Goal: Task Accomplishment & Management: Complete application form

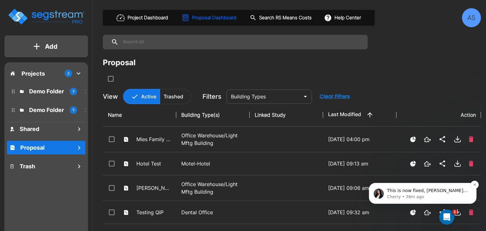
click at [407, 196] on p "Cherry • 38m ago" at bounding box center [428, 197] width 82 height 6
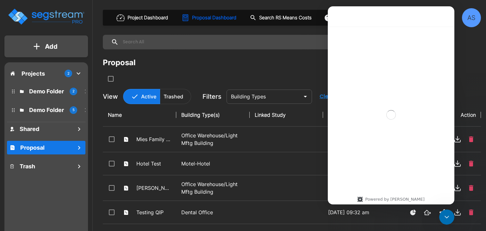
scroll to position [19, 0]
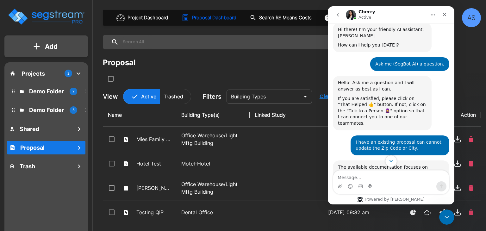
click at [391, 162] on icon "Scroll to bottom" at bounding box center [391, 161] width 6 height 6
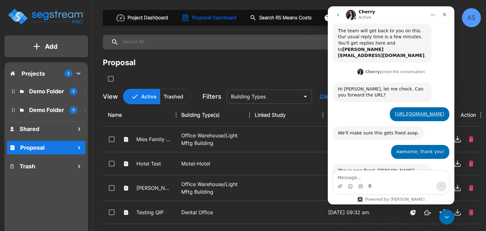
scroll to position [560, 0]
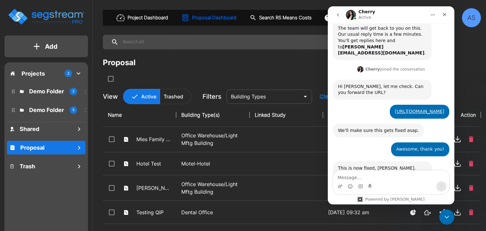
click at [224, 72] on div "Proposal" at bounding box center [292, 70] width 378 height 27
click at [443, 15] on icon "Close" at bounding box center [444, 14] width 5 height 5
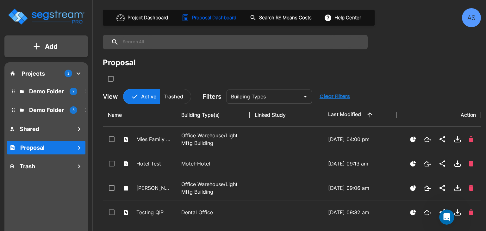
click at [60, 48] on button "Add" at bounding box center [46, 46] width 84 height 18
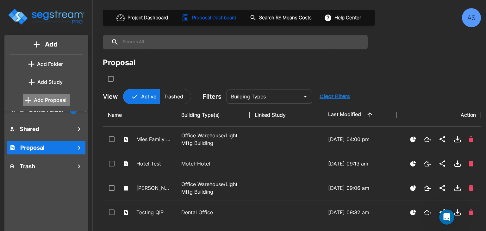
click at [47, 100] on p "Add Proposal" at bounding box center [50, 100] width 33 height 8
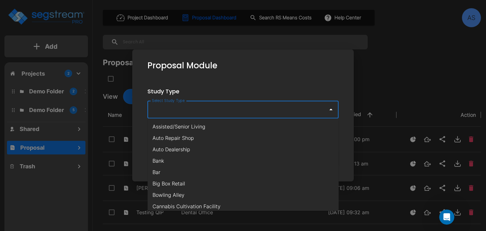
click at [188, 112] on input "Select Study Type" at bounding box center [236, 109] width 172 height 12
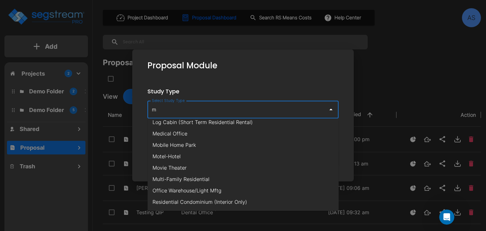
scroll to position [95, 0]
click at [194, 168] on li "Multi-Family Residential" at bounding box center [242, 168] width 191 height 11
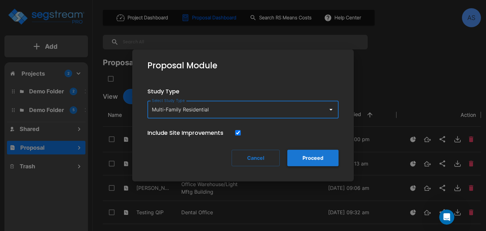
type input "Multi-Family Residential"
click at [310, 158] on button "Proceed" at bounding box center [312, 158] width 51 height 16
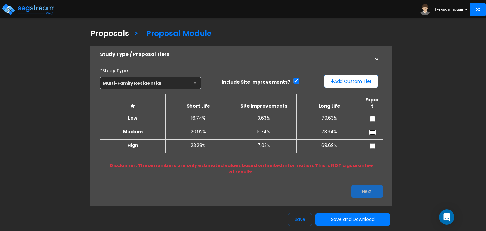
click at [372, 130] on input "checkbox" at bounding box center [372, 132] width 6 height 5
checkbox input "true"
click at [373, 116] on input "checkbox" at bounding box center [372, 118] width 6 height 5
checkbox input "true"
click at [374, 143] on input "checkbox" at bounding box center [372, 145] width 6 height 5
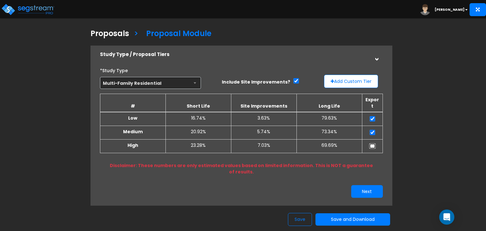
checkbox input "true"
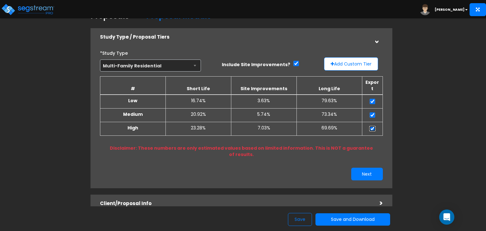
scroll to position [32, 0]
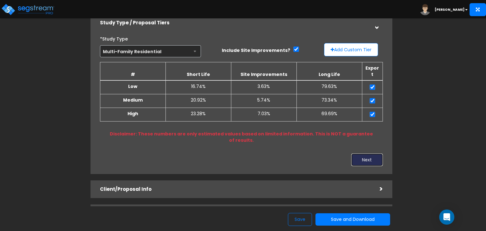
click at [368, 153] on button "Next" at bounding box center [367, 159] width 32 height 13
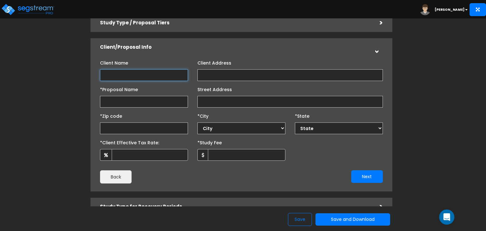
click at [145, 78] on input "Client Name" at bounding box center [144, 75] width 88 height 12
click at [121, 75] on input "Client Name" at bounding box center [144, 75] width 88 height 12
click at [170, 77] on input "Charlotte Leased Housing A" at bounding box center [144, 75] width 88 height 12
type input "Charlotte Leased Housing Associates II, LLC"
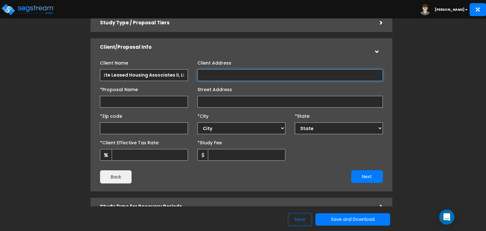
scroll to position [0, 0]
type input "[GEOGRAPHIC_DATA] Apartments"
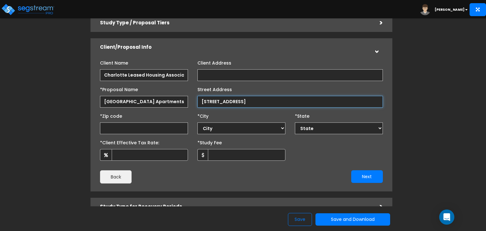
type input "[STREET_ADDRESS]"
select select "National Average"
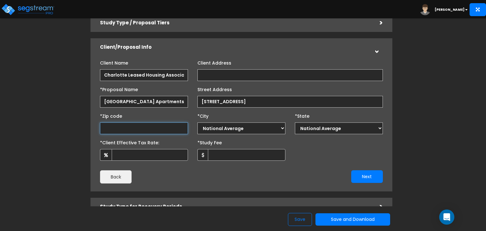
type input "2"
select select "DC"
type input "28"
select select "NC"
type input "28212"
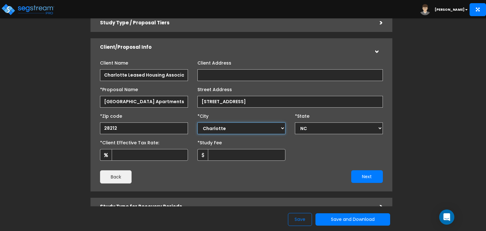
select select "Charlotte"
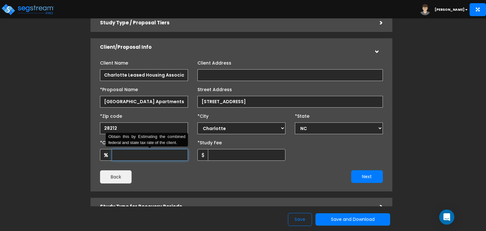
click at [148, 159] on input "*Client Effective Tax Rate:" at bounding box center [150, 155] width 76 height 12
type input "35"
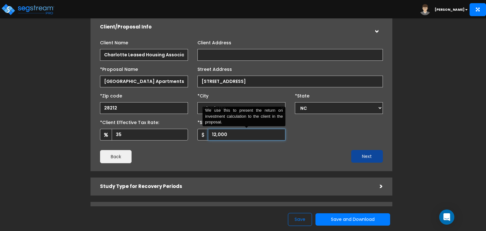
scroll to position [63, 0]
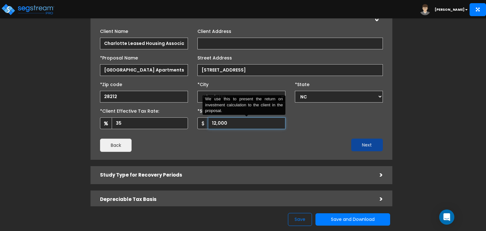
type input "12,000"
click at [359, 150] on button "Next" at bounding box center [367, 145] width 32 height 13
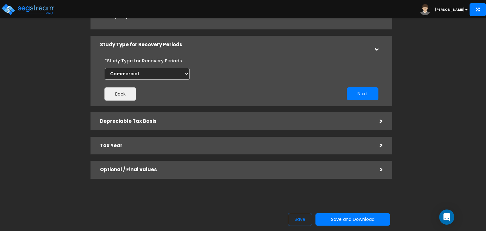
scroll to position [61, 0]
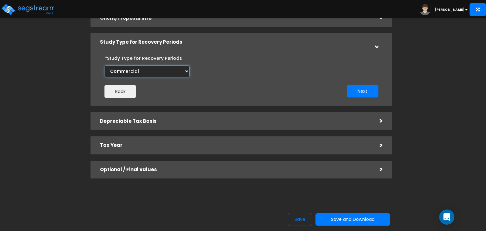
click at [185, 73] on select "Commercial Residential" at bounding box center [147, 72] width 85 height 12
select select "Residential"
click at [105, 66] on select "Commercial Residential" at bounding box center [147, 72] width 85 height 12
click at [358, 91] on button "Next" at bounding box center [363, 91] width 32 height 13
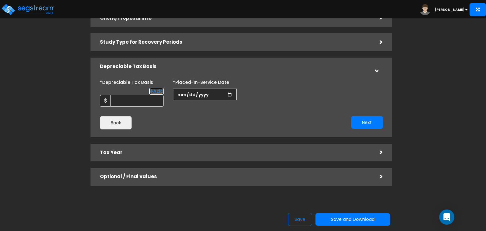
click at [154, 91] on link "Add" at bounding box center [156, 91] width 14 height 7
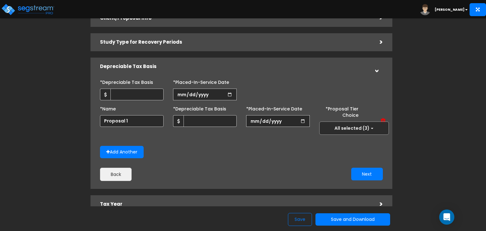
click at [349, 127] on span "All selected (3)" at bounding box center [352, 128] width 35 height 6
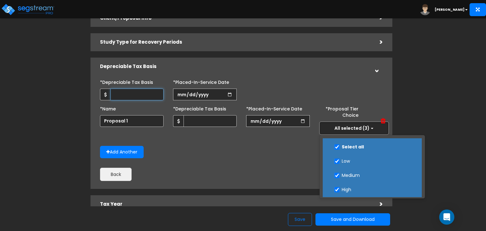
click at [128, 94] on input "*Depreciable Tax Basis" at bounding box center [136, 95] width 53 height 12
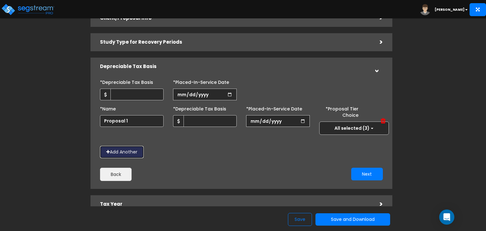
click at [130, 150] on button "Add Another" at bounding box center [122, 152] width 44 height 12
select select "Low"
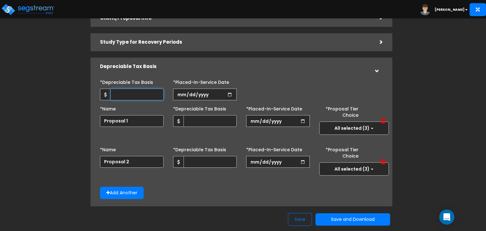
click at [133, 97] on input "*Depreciable Tax Basis" at bounding box center [136, 95] width 53 height 12
click at [128, 94] on input "*Depreciable Tax Basis" at bounding box center [136, 95] width 53 height 12
type input "48,912,616"
click at [177, 94] on input "date" at bounding box center [205, 95] width 64 height 12
click at [180, 93] on input "date" at bounding box center [205, 95] width 64 height 12
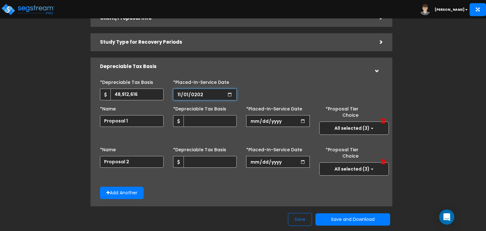
type input "[DATE]"
click at [264, 97] on input "*Purchase/Contract Date" at bounding box center [278, 95] width 64 height 12
click at [253, 96] on input "*Purchase/Contract Date" at bounding box center [278, 95] width 64 height 12
type input "[DATE]"
click at [211, 123] on input "text" at bounding box center [210, 121] width 53 height 12
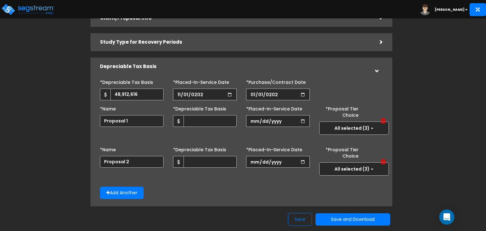
click at [384, 120] on span at bounding box center [383, 121] width 5 height 6
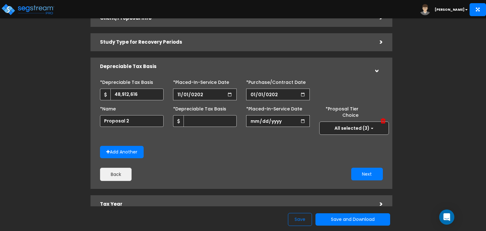
click at [384, 121] on span at bounding box center [383, 121] width 5 height 6
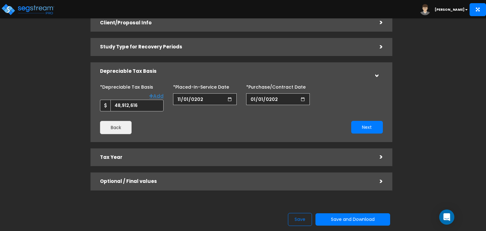
scroll to position [63, 0]
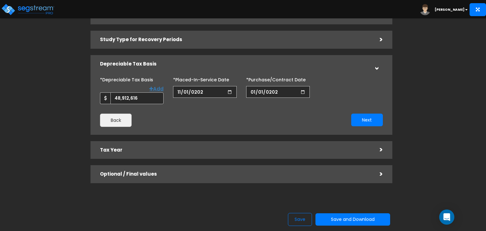
click at [376, 69] on div ">" at bounding box center [377, 64] width 10 height 13
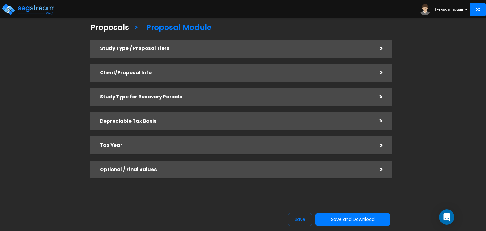
scroll to position [6, 0]
click at [382, 122] on div ">" at bounding box center [376, 121] width 13 height 10
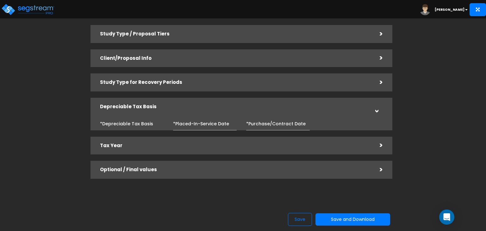
scroll to position [63, 0]
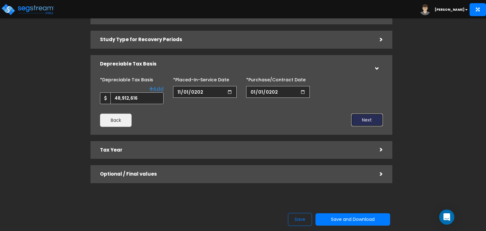
click at [372, 122] on button "Next" at bounding box center [367, 120] width 32 height 13
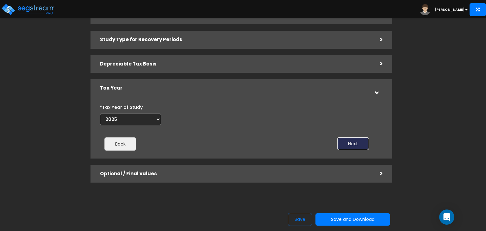
click at [355, 143] on button "Next" at bounding box center [353, 143] width 32 height 13
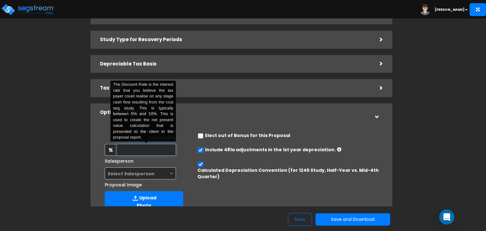
click at [162, 149] on input "text" at bounding box center [145, 150] width 59 height 12
type input "8"
click at [127, 173] on span "Select Salesperson" at bounding box center [131, 174] width 47 height 6
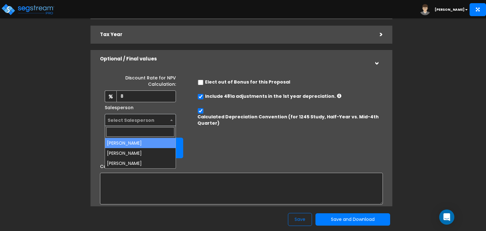
scroll to position [127, 0]
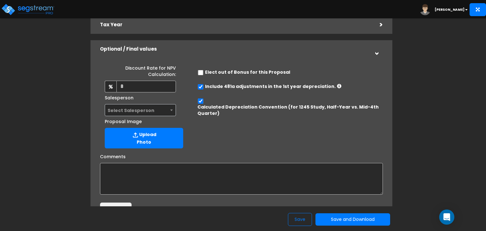
click at [199, 88] on input "checkbox" at bounding box center [200, 86] width 6 height 5
checkbox input "false"
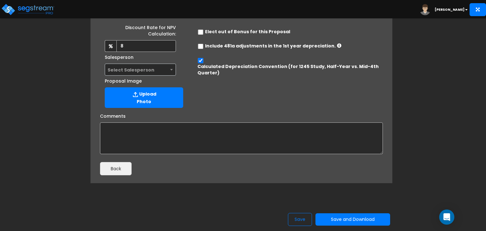
scroll to position [172, 0]
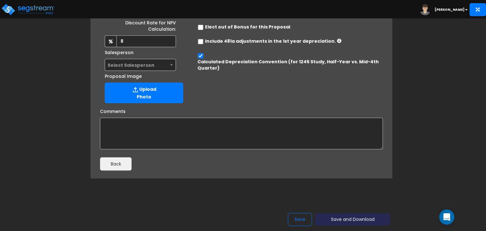
click at [357, 222] on button "Save and Download" at bounding box center [353, 219] width 75 height 12
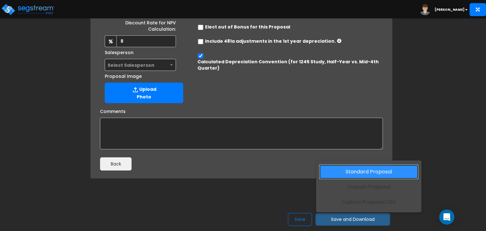
click at [360, 174] on link "Standard Proposal" at bounding box center [368, 172] width 99 height 15
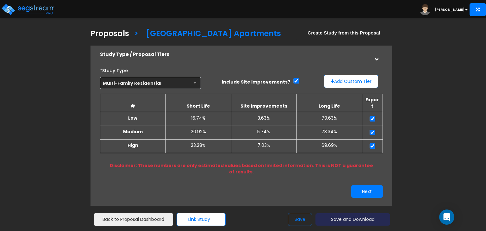
click at [369, 219] on button "Save and Download" at bounding box center [353, 219] width 75 height 12
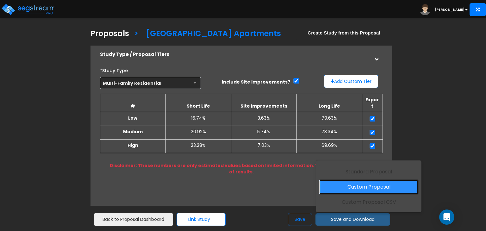
click at [370, 189] on link "Custom Proposal" at bounding box center [368, 187] width 99 height 15
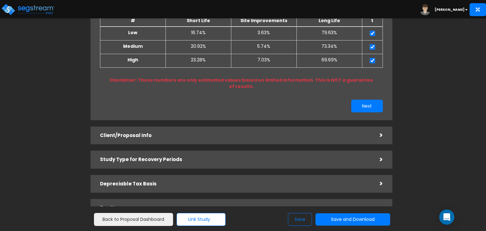
scroll to position [95, 0]
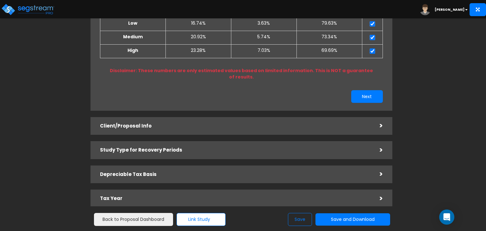
click at [235, 120] on div "Client/Proposal Info" at bounding box center [235, 126] width 270 height 12
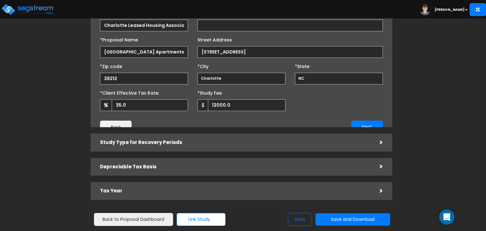
scroll to position [81, 0]
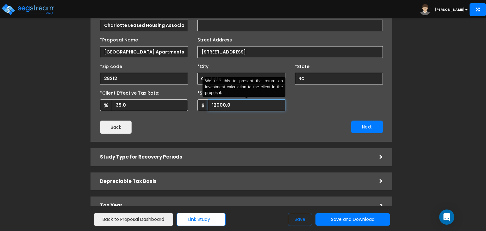
drag, startPoint x: 233, startPoint y: 104, endPoint x: 204, endPoint y: 105, distance: 29.1
click at [204, 105] on div "12000.0 We use this to present the return on investment calculation to the clie…" at bounding box center [241, 105] width 88 height 12
type input "12,000"
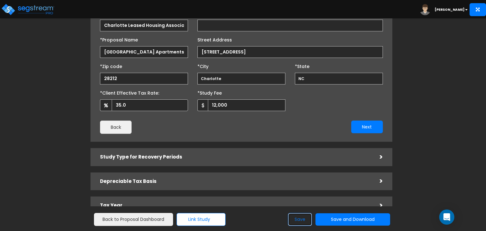
click at [304, 217] on button "Save" at bounding box center [300, 219] width 24 height 13
click at [448, 216] on icon "Open Intercom Messenger" at bounding box center [446, 217] width 7 height 8
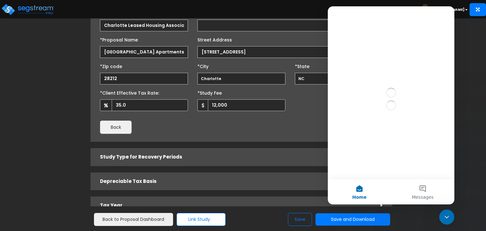
scroll to position [0, 0]
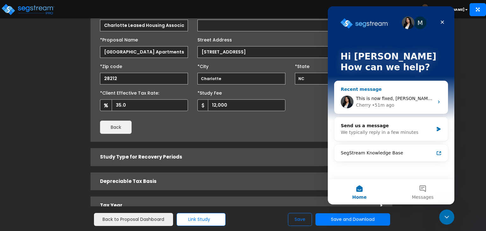
click at [388, 97] on span "This is now fixed, [PERSON_NAME]. Thanks for letting us know about it." at bounding box center [435, 98] width 158 height 5
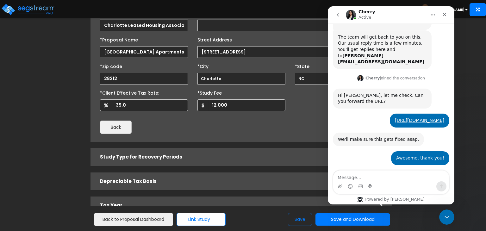
scroll to position [560, 0]
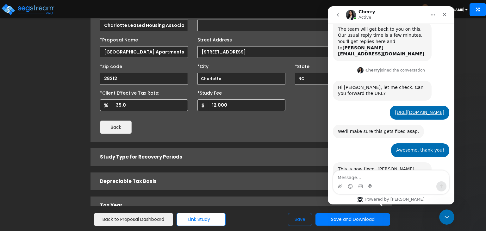
click at [378, 172] on textarea "Message…" at bounding box center [391, 176] width 116 height 11
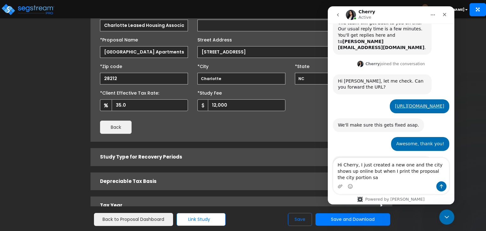
scroll to position [573, 0]
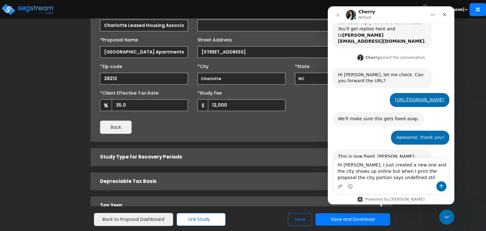
type textarea "Hi [PERSON_NAME], I just created a new one and the city shows up online but whe…"
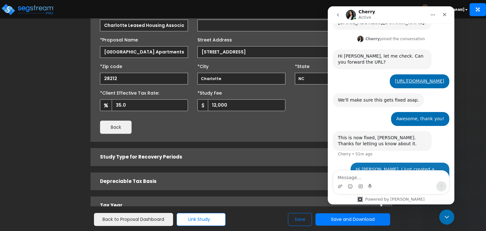
scroll to position [591, 0]
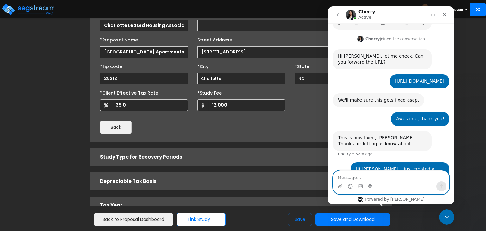
click at [362, 175] on textarea "Message…" at bounding box center [391, 176] width 116 height 11
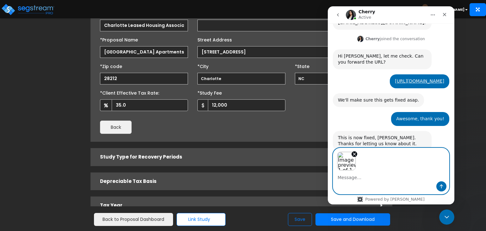
scroll to position [614, 0]
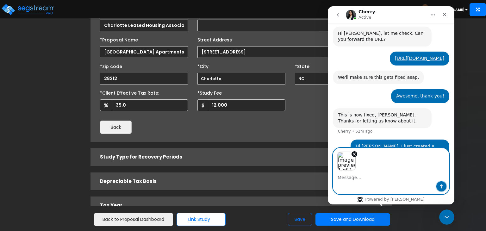
click at [439, 186] on icon "Send a message…" at bounding box center [441, 186] width 5 height 5
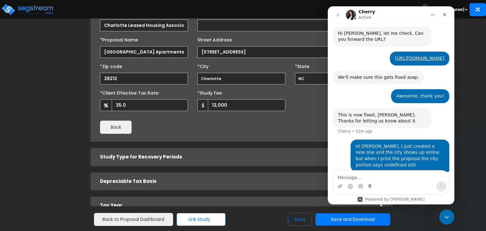
scroll to position [618, 0]
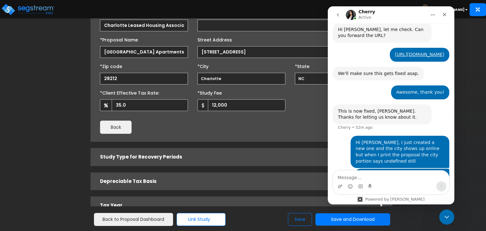
click at [233, 124] on div "Back" at bounding box center [168, 127] width 146 height 13
click at [443, 16] on icon "Close" at bounding box center [444, 14] width 3 height 3
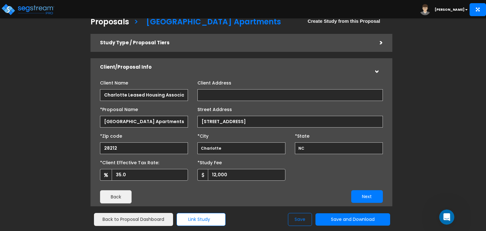
scroll to position [0, 0]
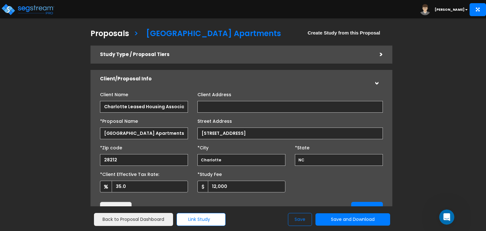
click at [379, 55] on div ">" at bounding box center [376, 55] width 13 height 10
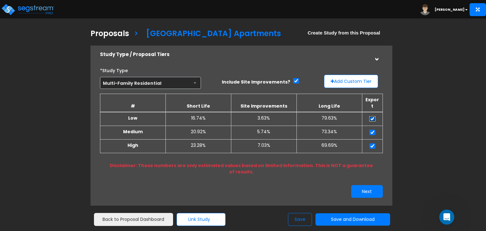
click at [372, 116] on input "checkbox" at bounding box center [372, 118] width 6 height 5
checkbox input "false"
click at [372, 143] on input "checkbox" at bounding box center [372, 145] width 6 height 5
checkbox input "false"
click at [368, 185] on button "Next" at bounding box center [367, 191] width 32 height 13
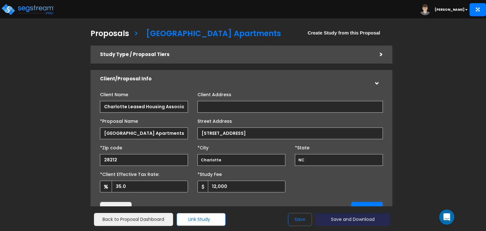
click at [347, 220] on button "Save and Download" at bounding box center [353, 219] width 75 height 12
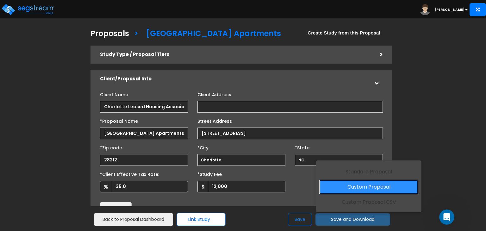
click at [364, 187] on link "Custom Proposal" at bounding box center [368, 187] width 99 height 15
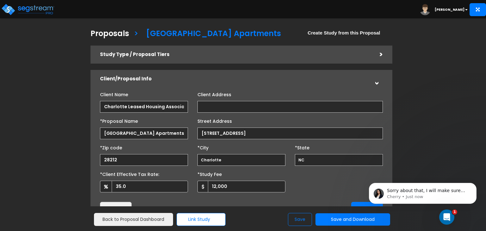
scroll to position [643, 0]
click at [423, 194] on p "Cherry • Just now" at bounding box center [428, 197] width 82 height 6
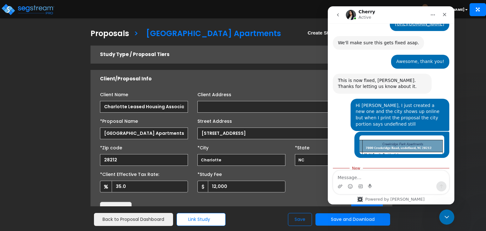
scroll to position [654, 0]
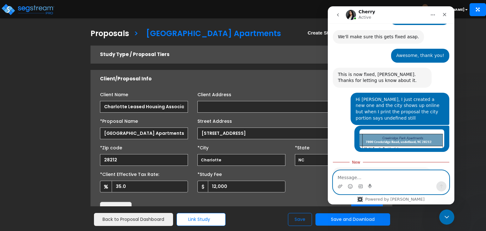
click at [386, 177] on textarea "Message…" at bounding box center [391, 176] width 116 height 11
paste textarea "[URL][DOMAIN_NAME]"
type textarea "[URL][DOMAIN_NAME]"
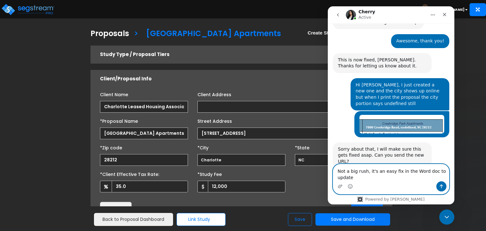
scroll to position [674, 0]
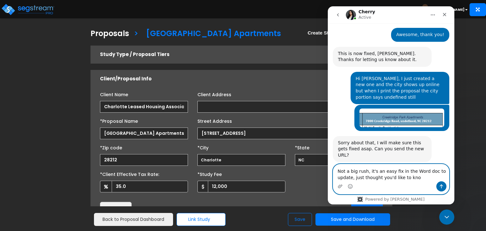
type textarea "Not a big rush, it's an easy fix in the Word doc to update, just thought you'd …"
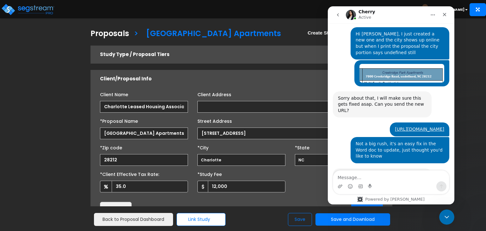
scroll to position [720, 0]
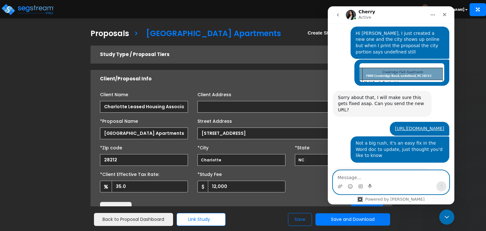
click at [364, 175] on textarea "Message…" at bounding box center [391, 176] width 116 height 11
type textarea "F"
